Goal: Information Seeking & Learning: Learn about a topic

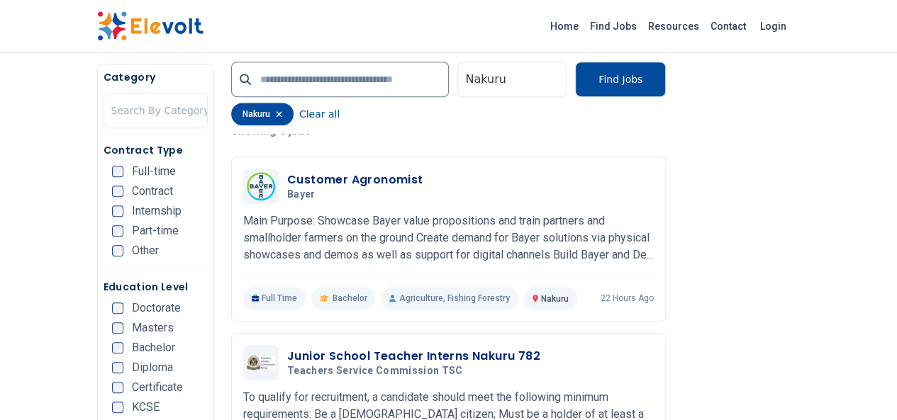
scroll to position [350, 0]
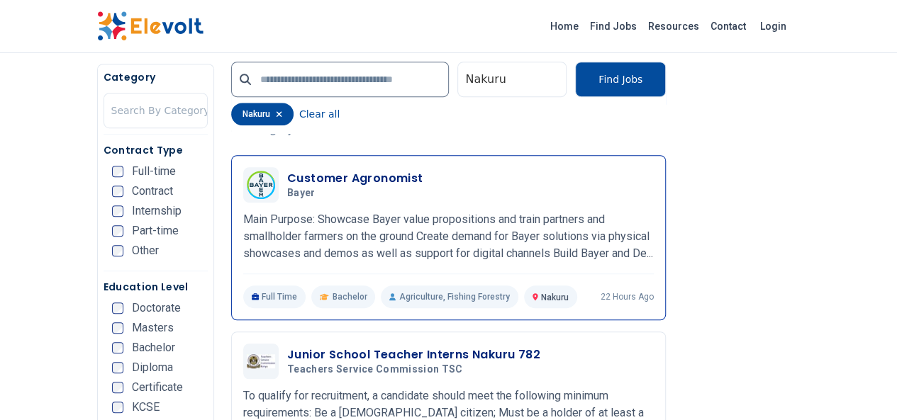
click at [358, 252] on p "Main Purpose: Showcase Bayer value propositions and train partners and smallhol…" at bounding box center [448, 236] width 411 height 51
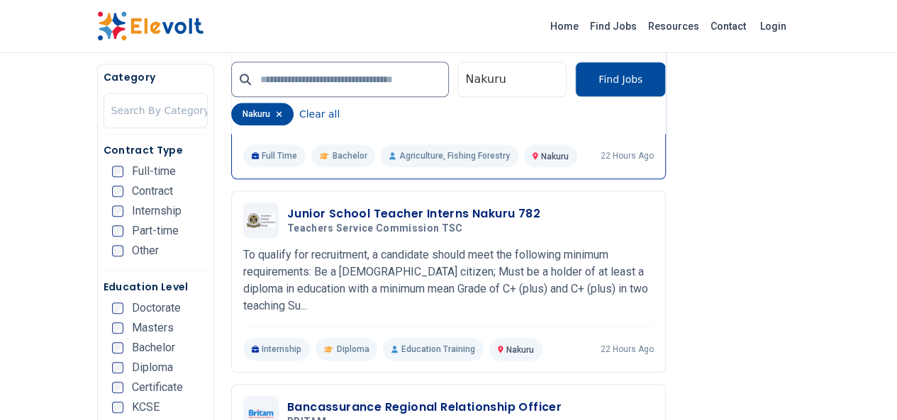
scroll to position [492, 0]
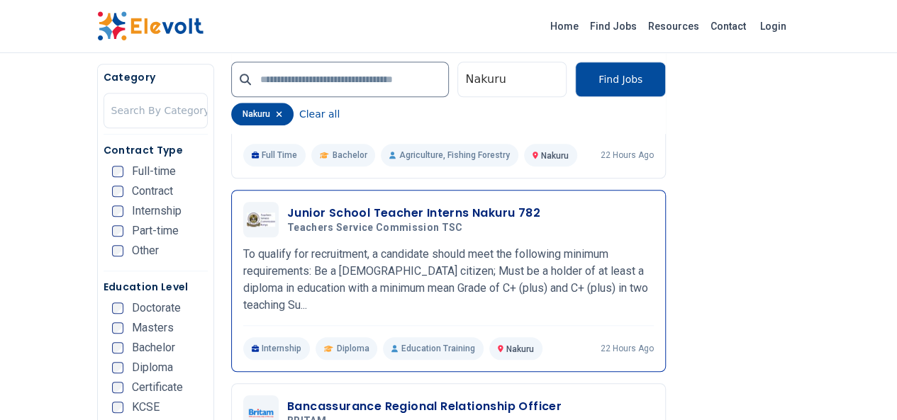
click at [654, 325] on hr at bounding box center [448, 325] width 411 height 1
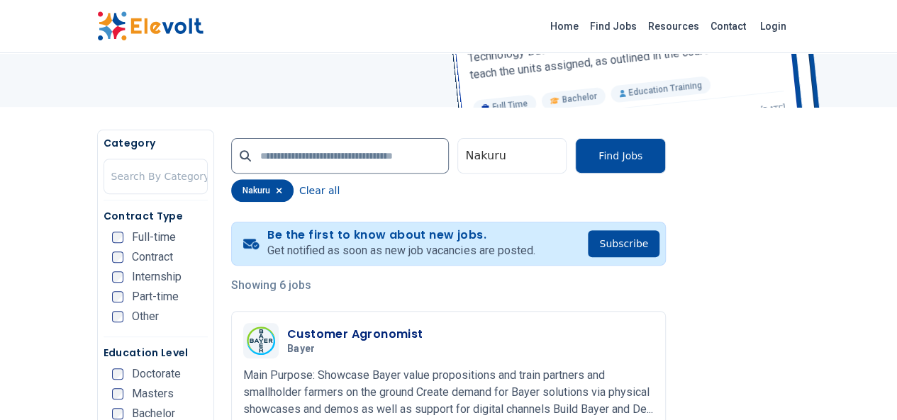
scroll to position [0, 0]
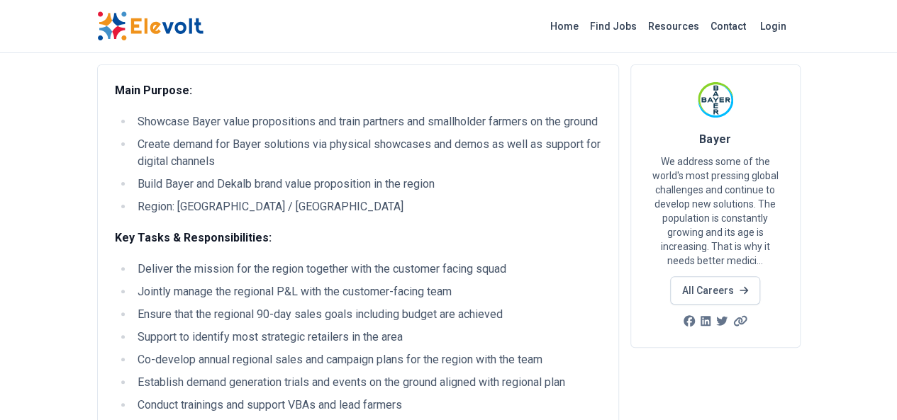
scroll to position [91, 0]
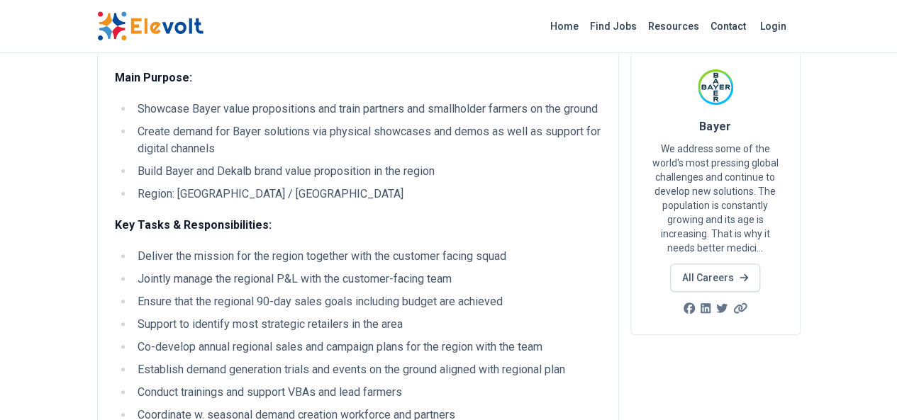
click at [601, 384] on ul "Deliver the mission for the region together with the customer facing squad Join…" at bounding box center [358, 370] width 486 height 244
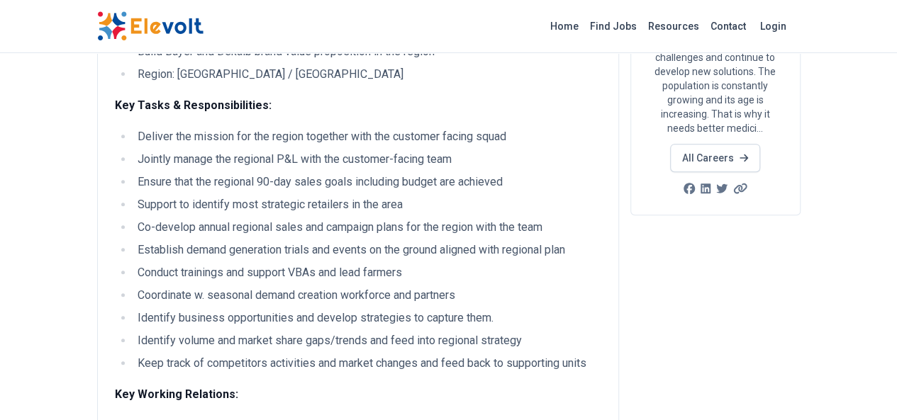
scroll to position [196, 0]
